Goal: Task Accomplishment & Management: Use online tool/utility

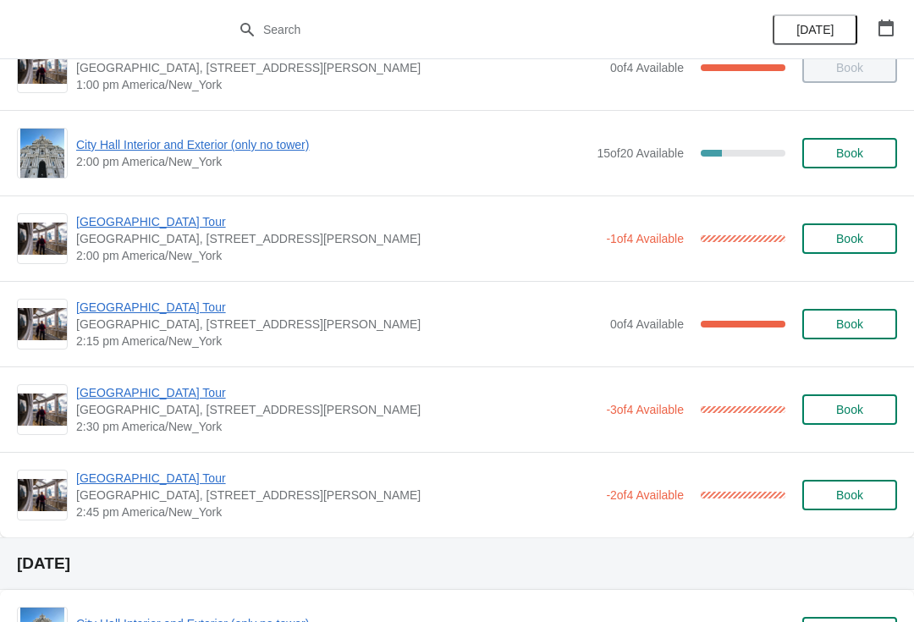
scroll to position [1242, 0]
click at [89, 386] on span "[GEOGRAPHIC_DATA] Tour" at bounding box center [336, 393] width 521 height 17
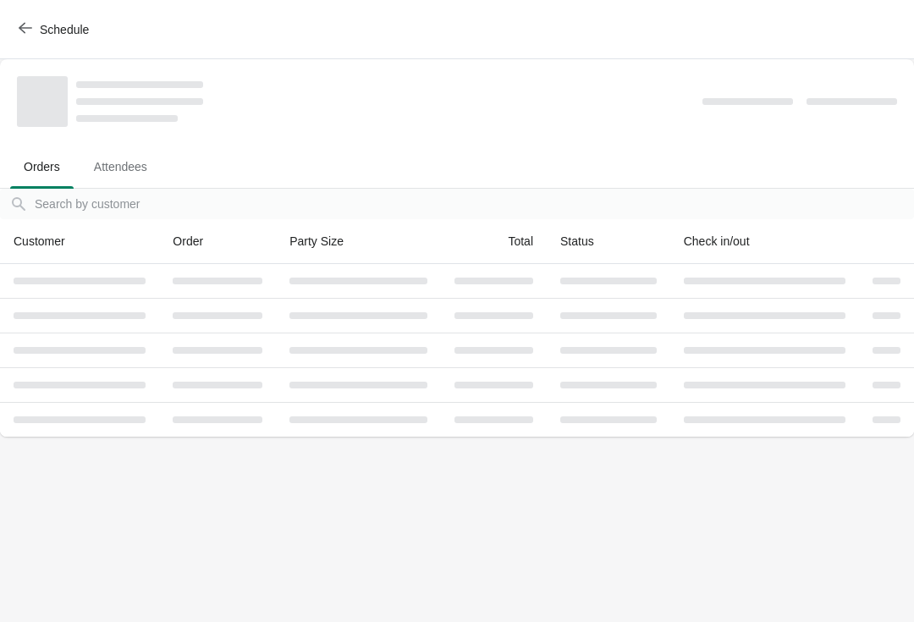
scroll to position [0, 0]
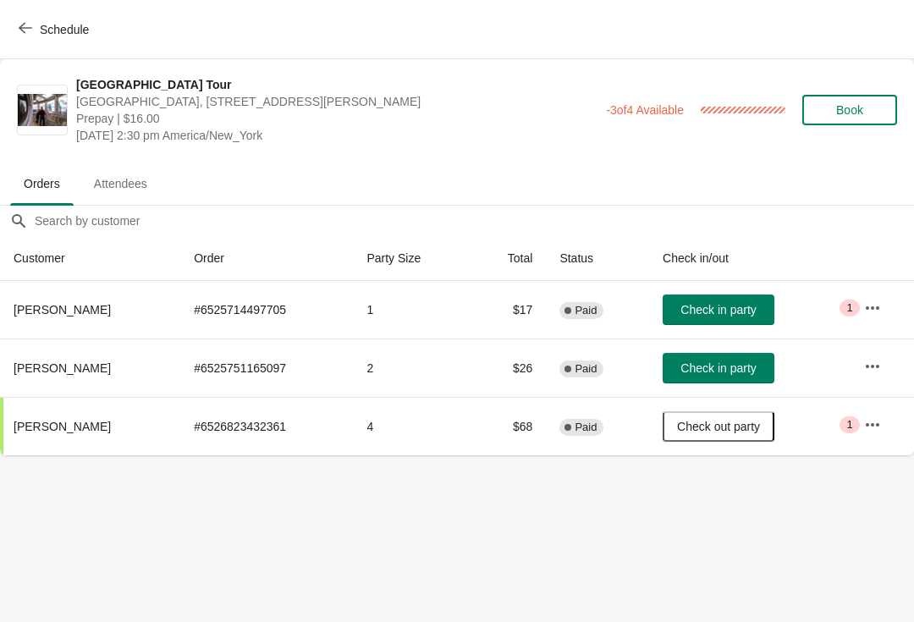
click at [30, 44] on button "Schedule" at bounding box center [55, 29] width 94 height 30
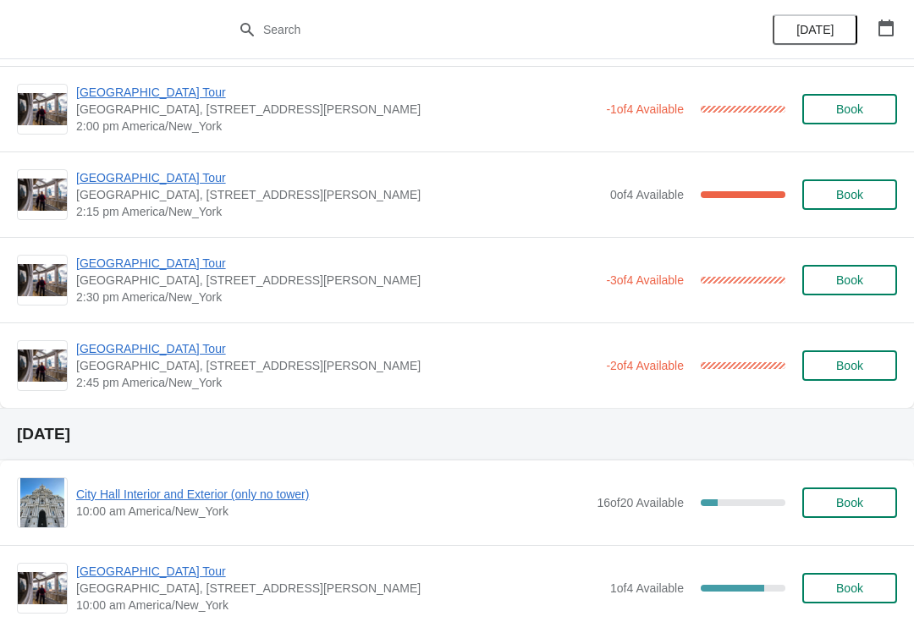
scroll to position [1383, 0]
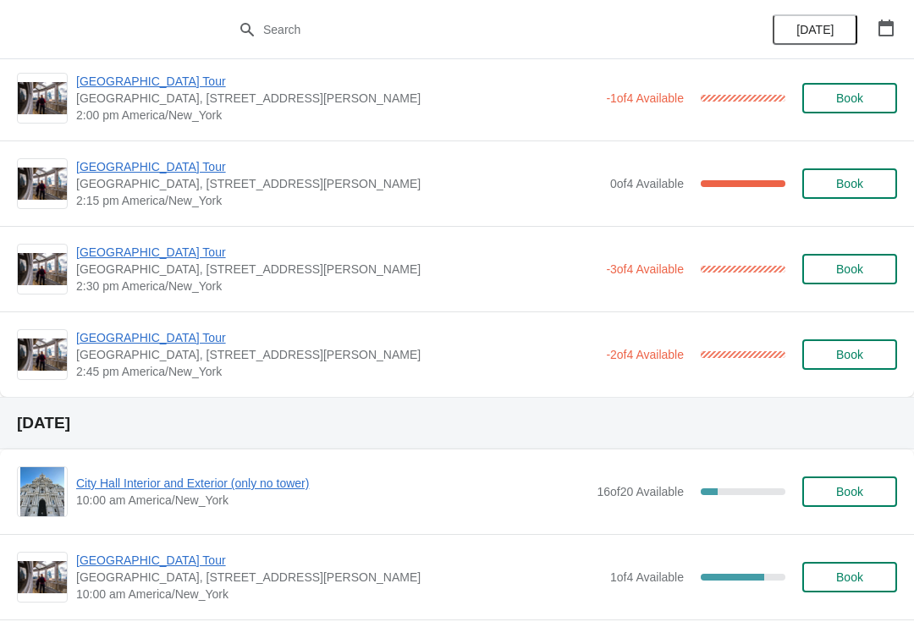
click at [100, 344] on span "[GEOGRAPHIC_DATA] Tour" at bounding box center [336, 337] width 521 height 17
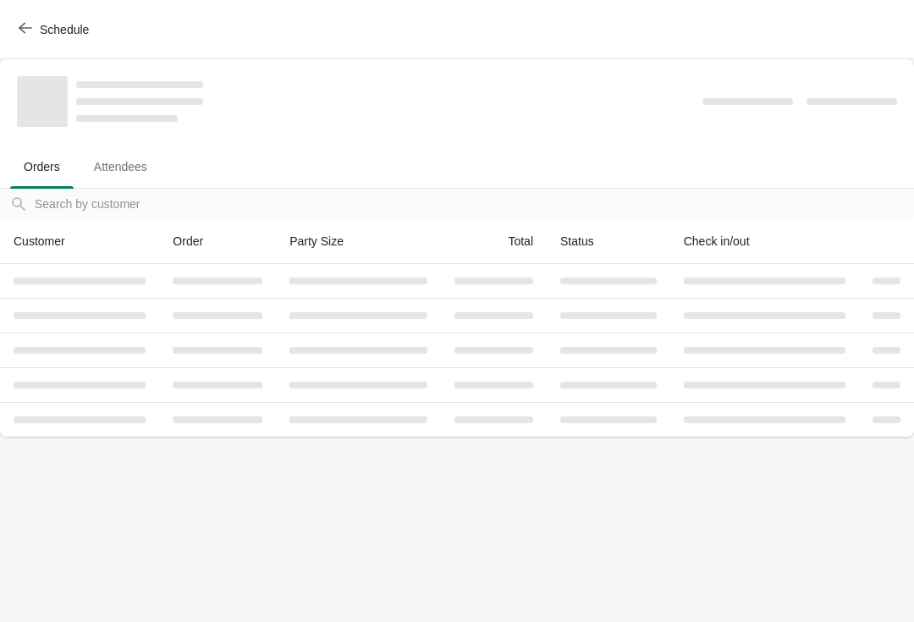
scroll to position [0, 0]
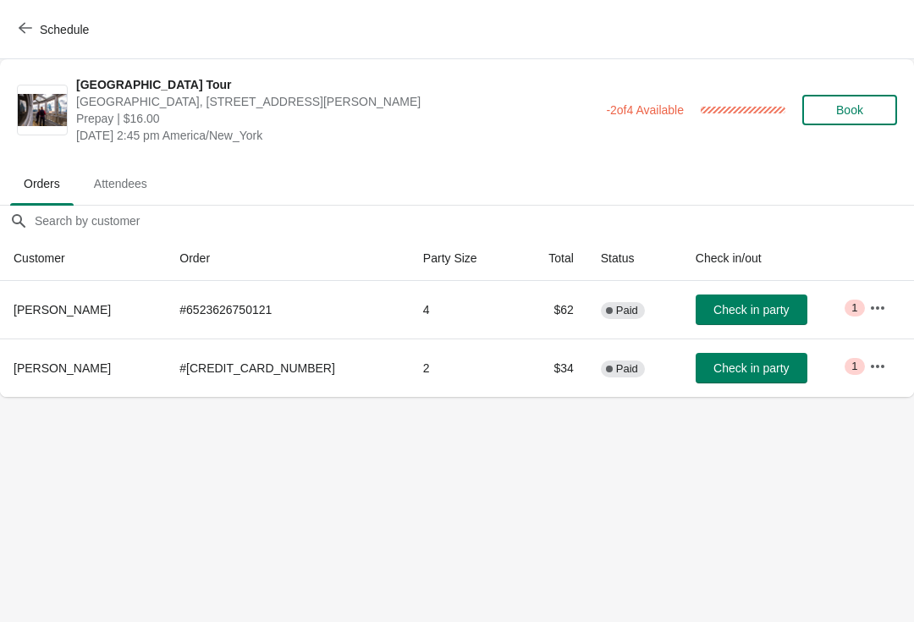
click at [30, 30] on icon "button" at bounding box center [26, 28] width 14 height 14
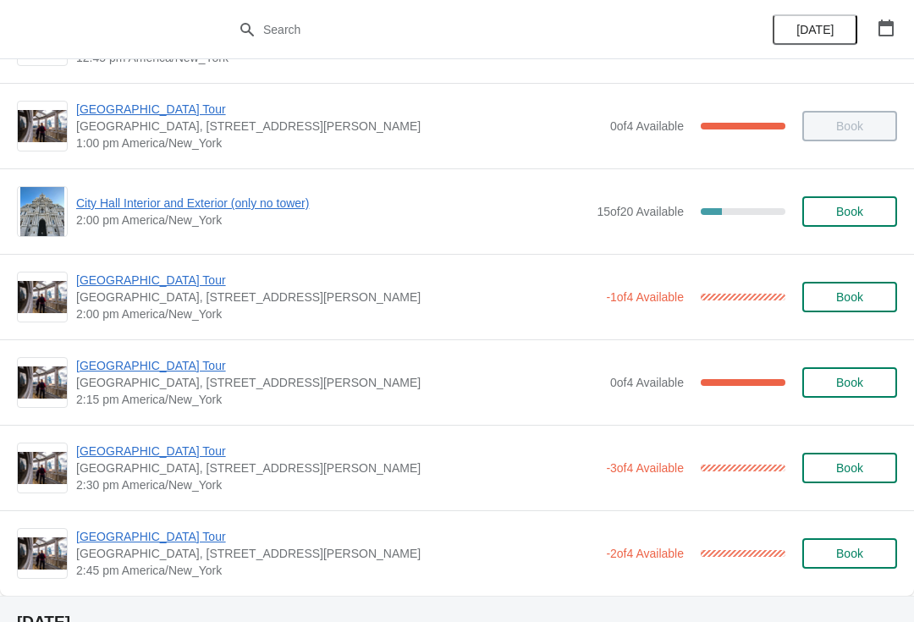
scroll to position [1183, 0]
click at [103, 460] on span "[GEOGRAPHIC_DATA] Tour" at bounding box center [336, 452] width 521 height 17
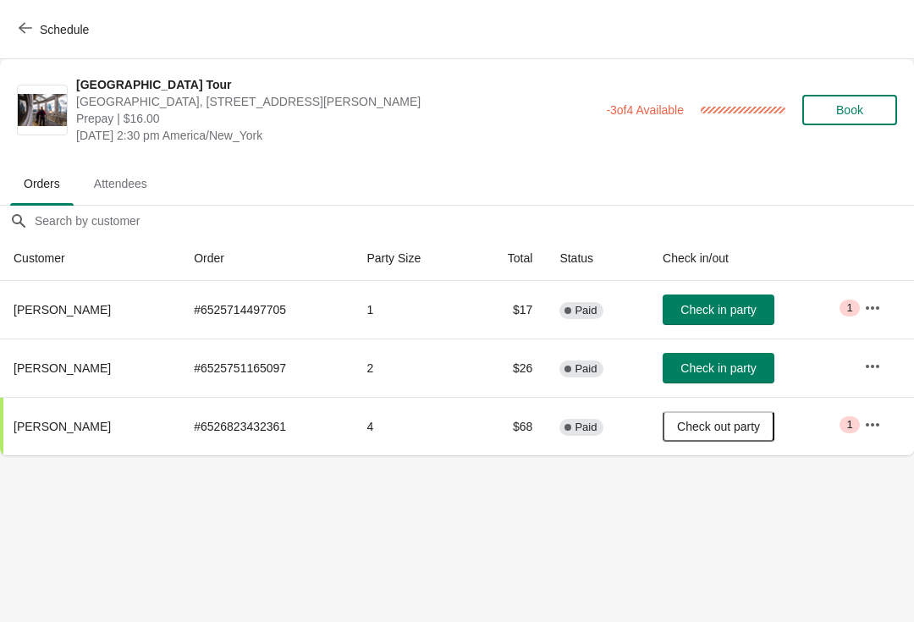
scroll to position [0, 0]
click at [718, 357] on button "Check in party" at bounding box center [719, 368] width 112 height 30
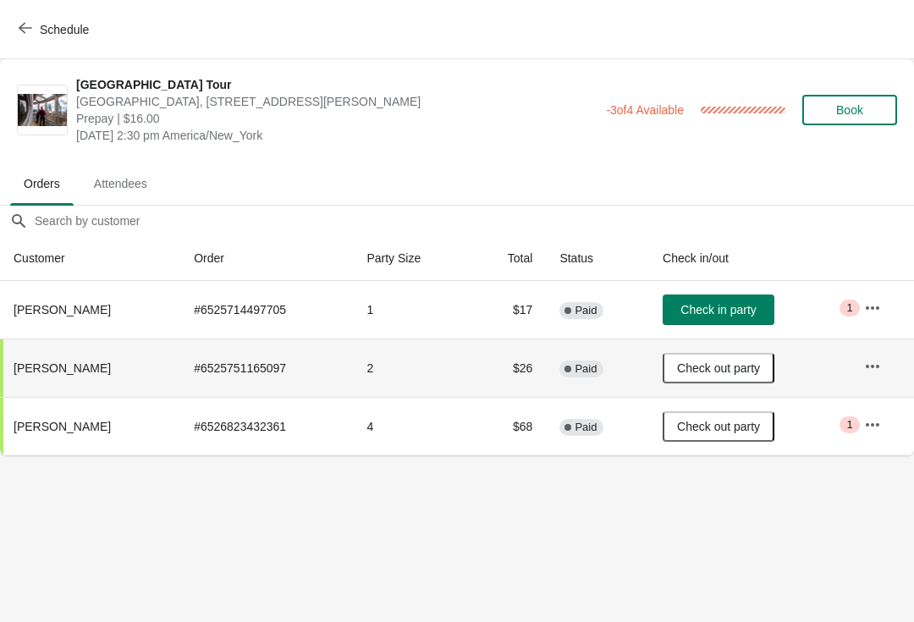
click at [36, 24] on span "Schedule" at bounding box center [55, 29] width 67 height 16
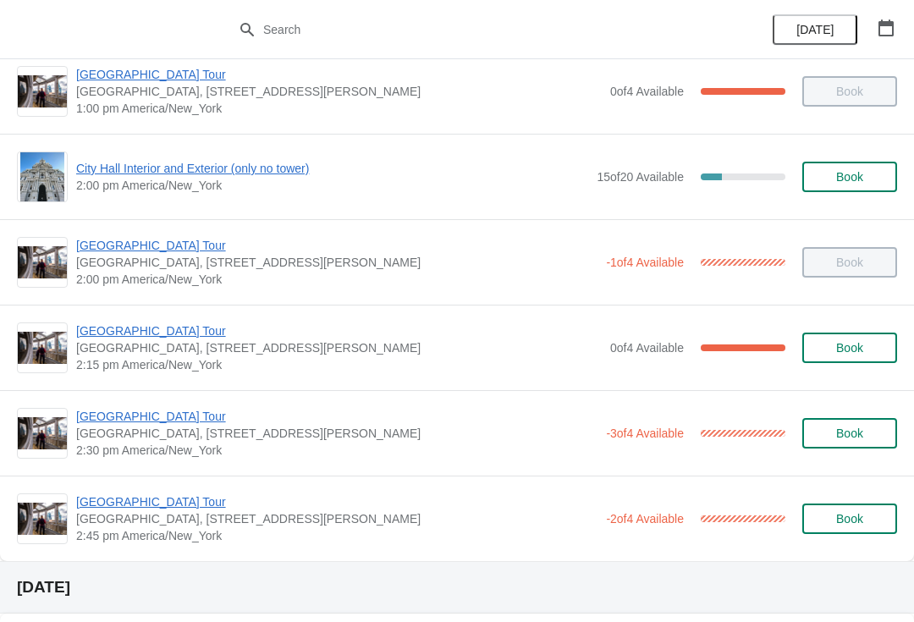
scroll to position [1223, 0]
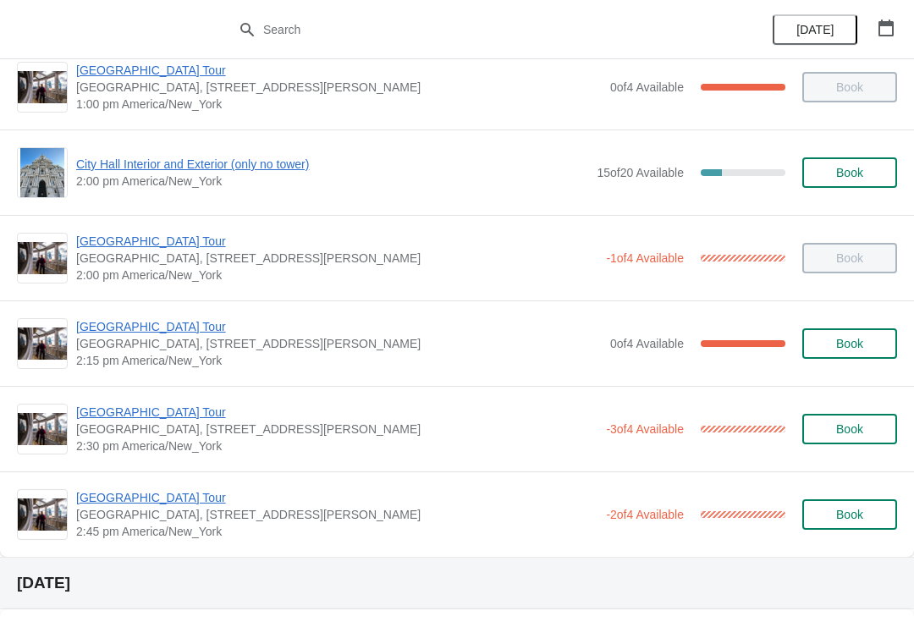
click at [148, 474] on div "[GEOGRAPHIC_DATA] [GEOGRAPHIC_DATA], [STREET_ADDRESS][PERSON_NAME] 2:45 pm [GEO…" at bounding box center [457, 513] width 914 height 85
click at [135, 504] on span "[GEOGRAPHIC_DATA] Tour" at bounding box center [336, 497] width 521 height 17
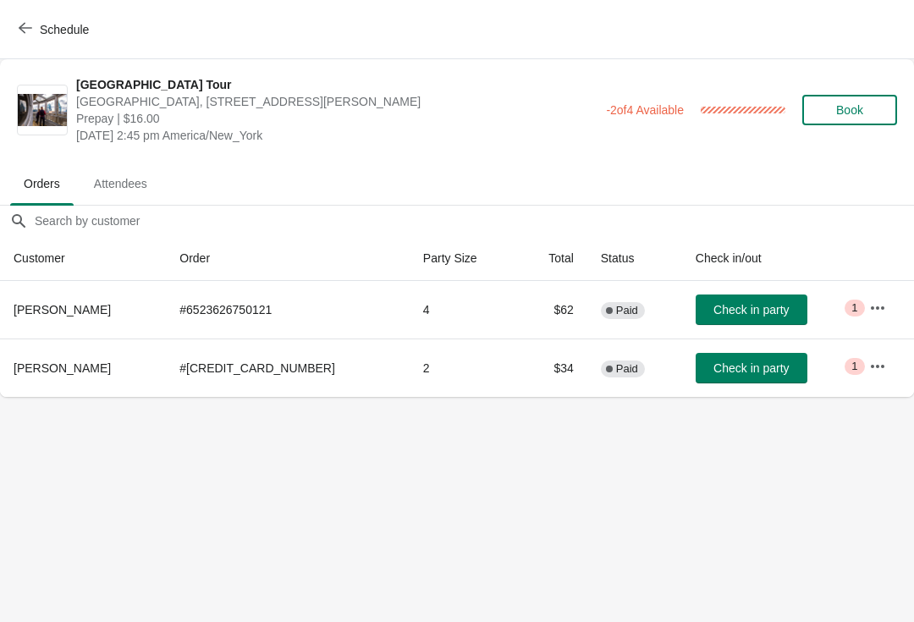
click at [33, 95] on img at bounding box center [42, 110] width 49 height 33
click at [41, 42] on button "Schedule" at bounding box center [55, 29] width 94 height 30
